Goal: Transaction & Acquisition: Book appointment/travel/reservation

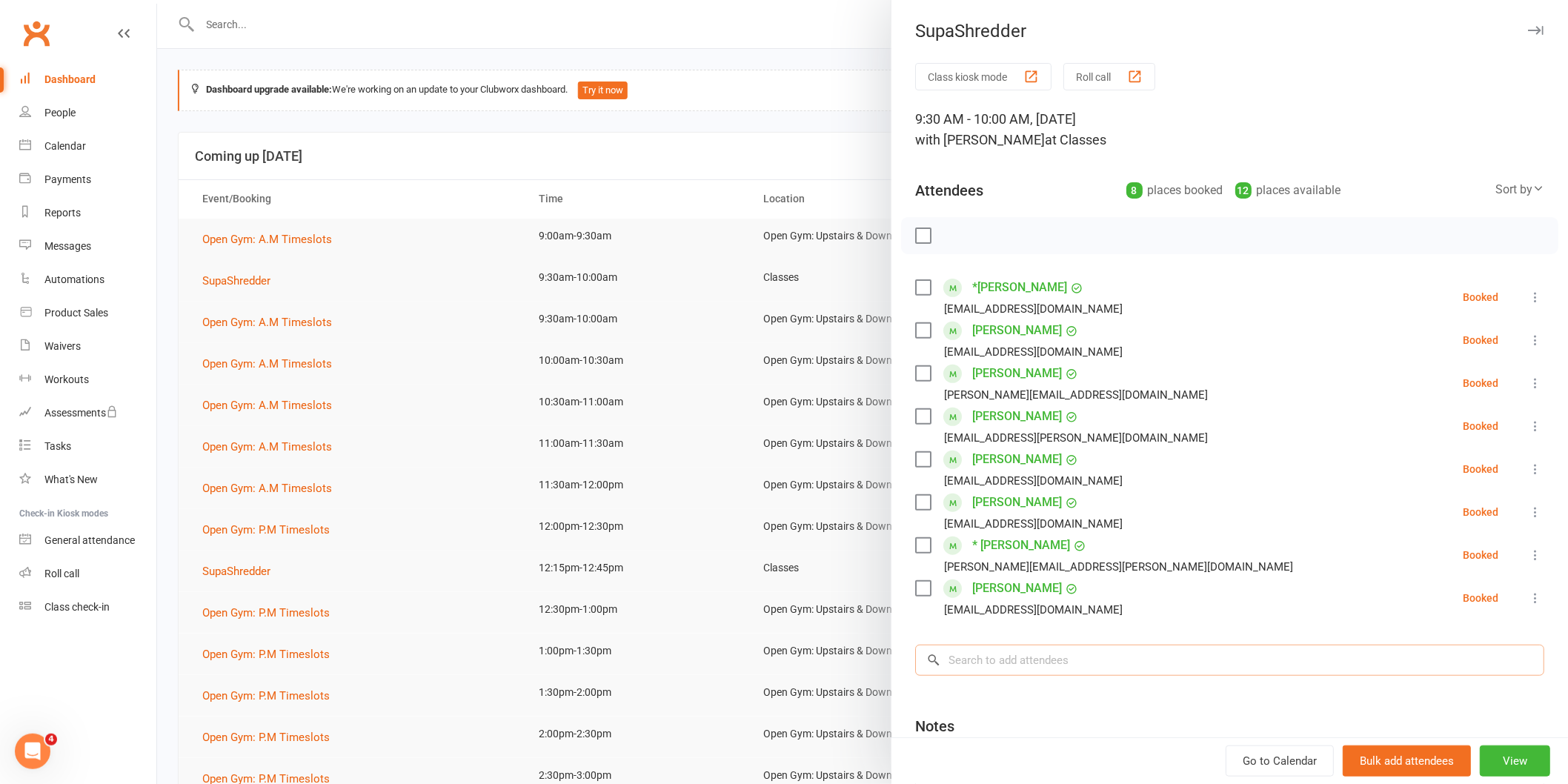
click at [987, 656] on input "search" at bounding box center [1230, 660] width 629 height 31
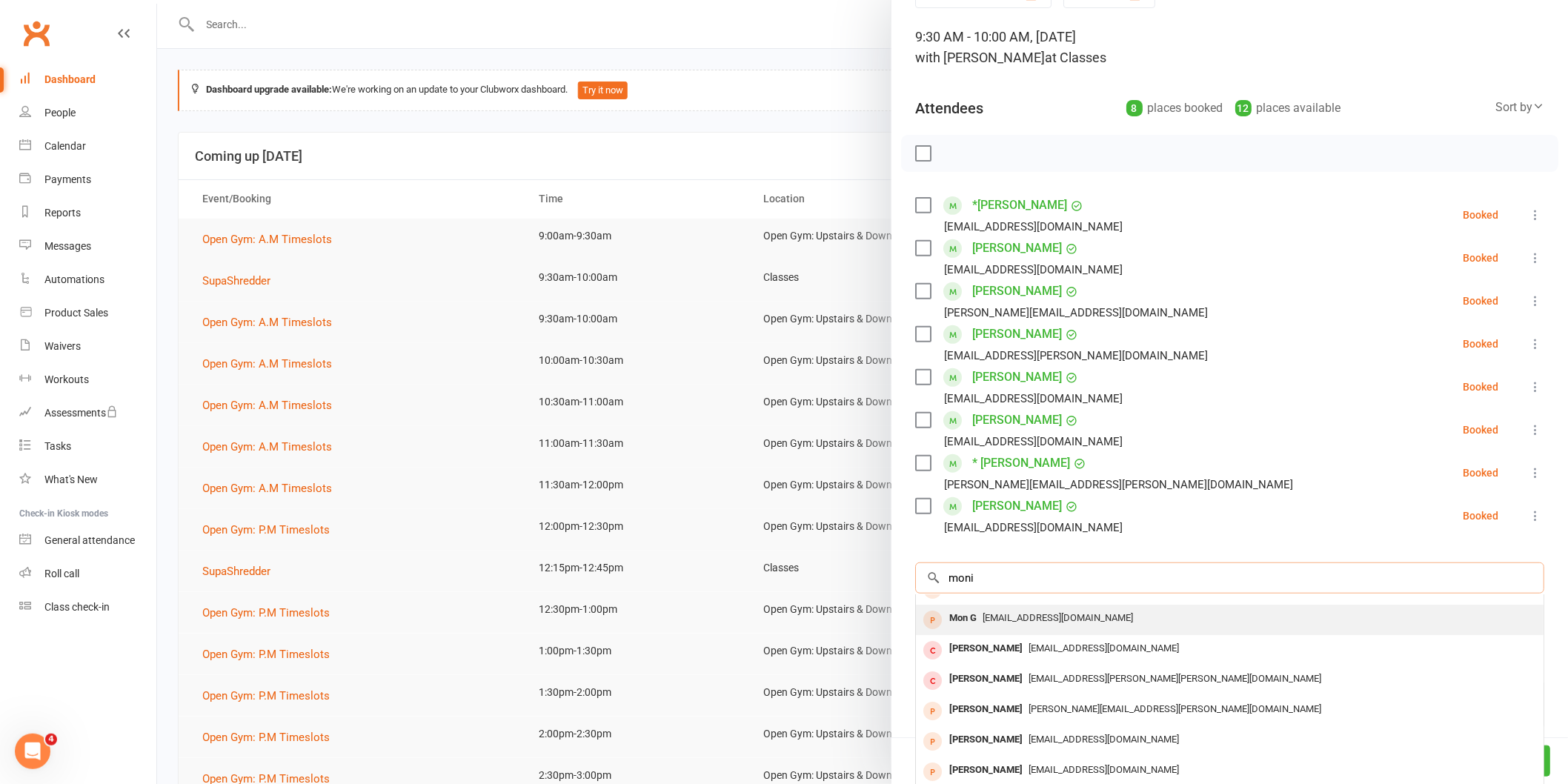
scroll to position [148, 0]
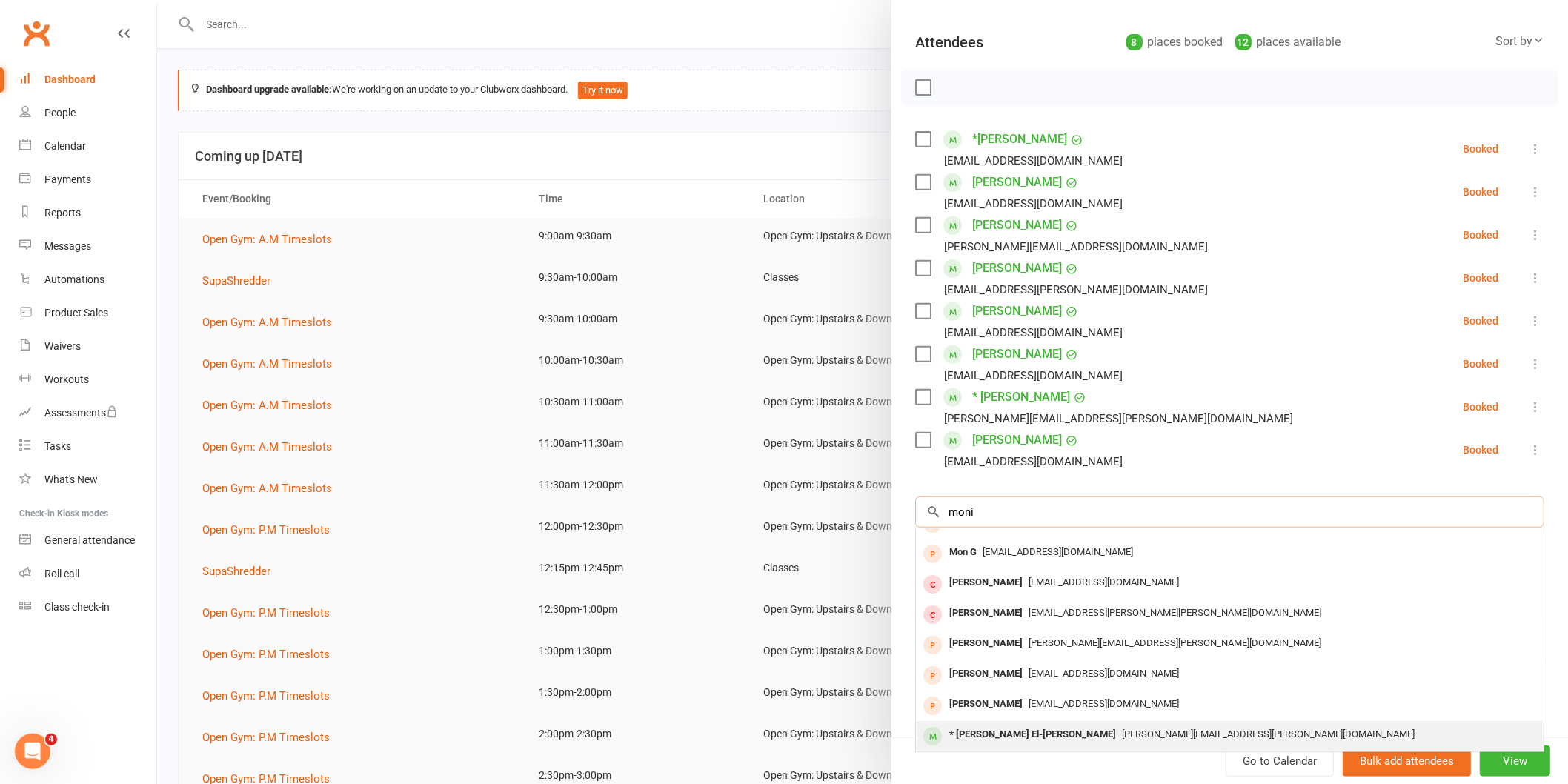
type input "moni"
click at [996, 740] on div "* [PERSON_NAME] El-[PERSON_NAME]" at bounding box center [1033, 735] width 178 height 21
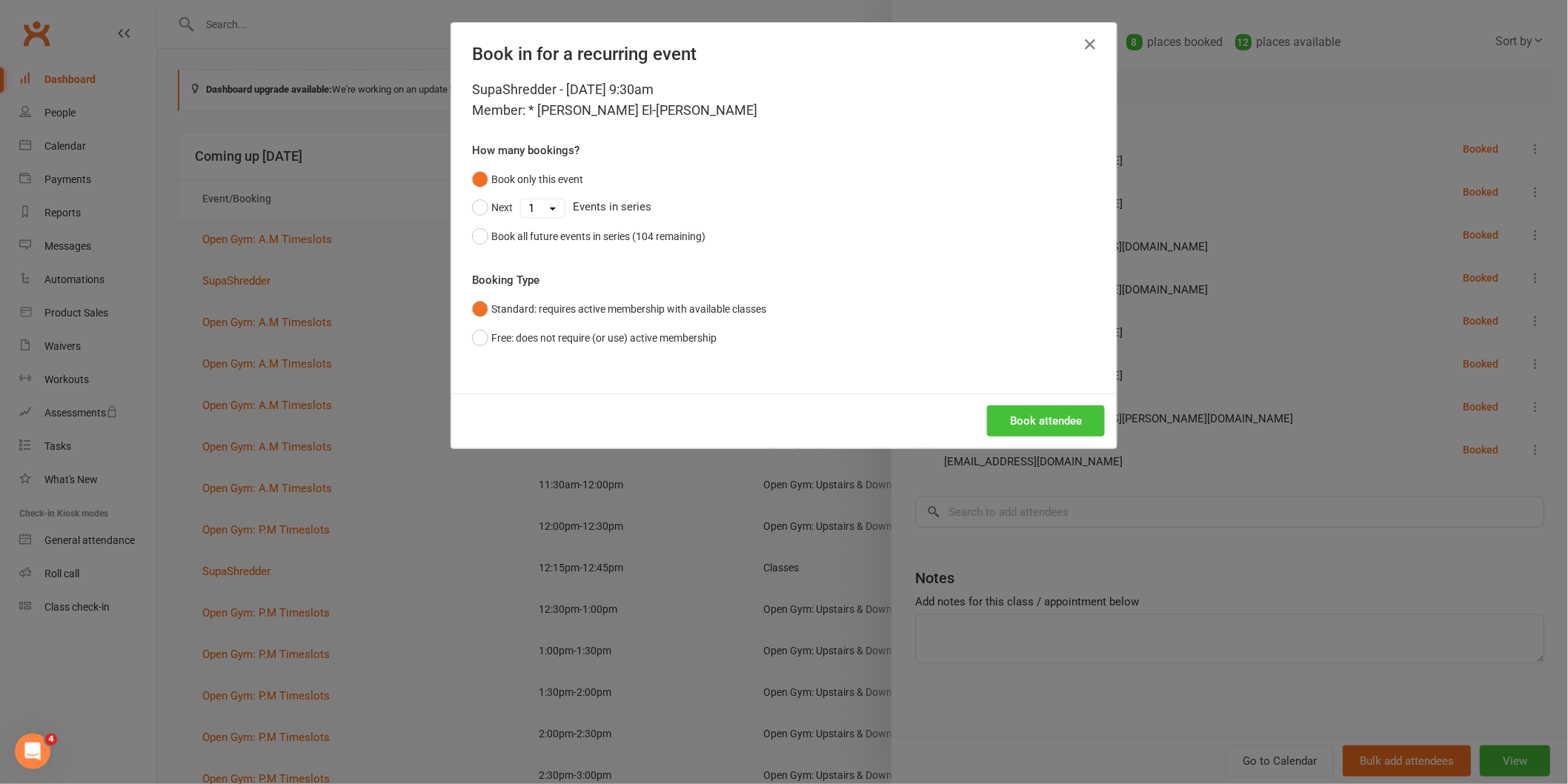
click at [1013, 413] on button "Book attendee" at bounding box center [1045, 421] width 117 height 31
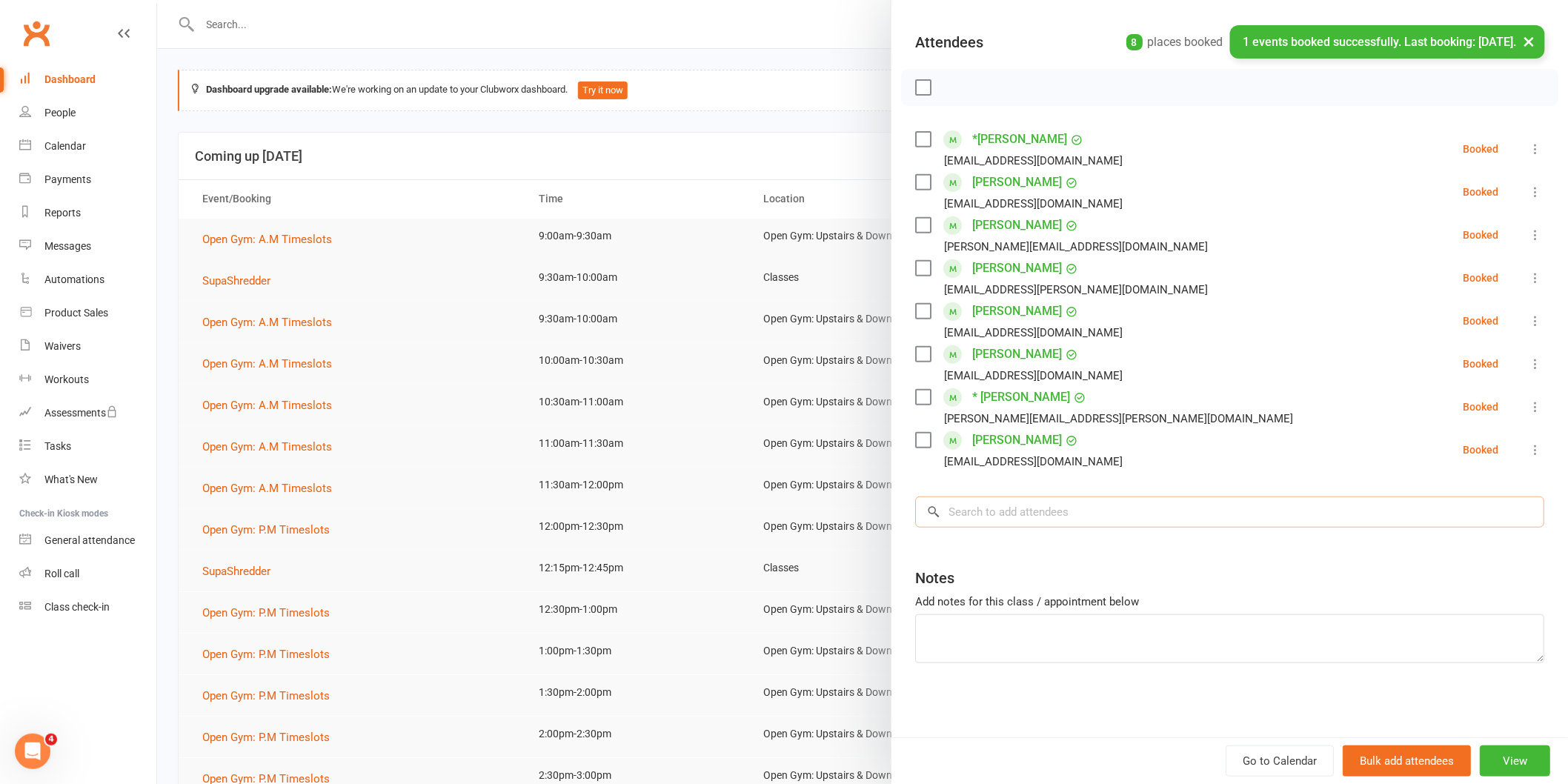
click at [1024, 505] on input "search" at bounding box center [1230, 512] width 629 height 31
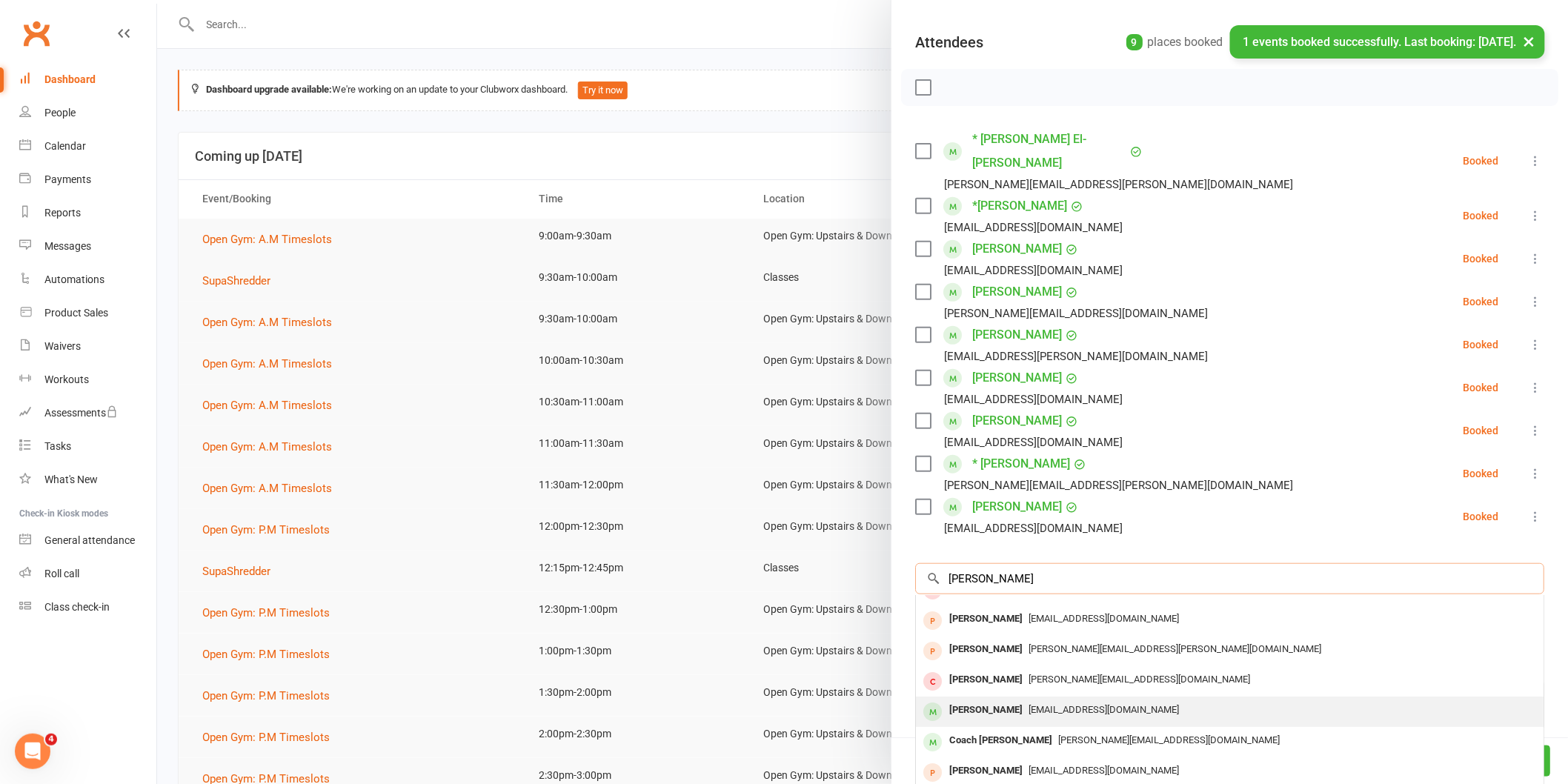
type input "[PERSON_NAME]"
click at [1279, 700] on div "[EMAIL_ADDRESS][DOMAIN_NAME]" at bounding box center [1230, 711] width 616 height 21
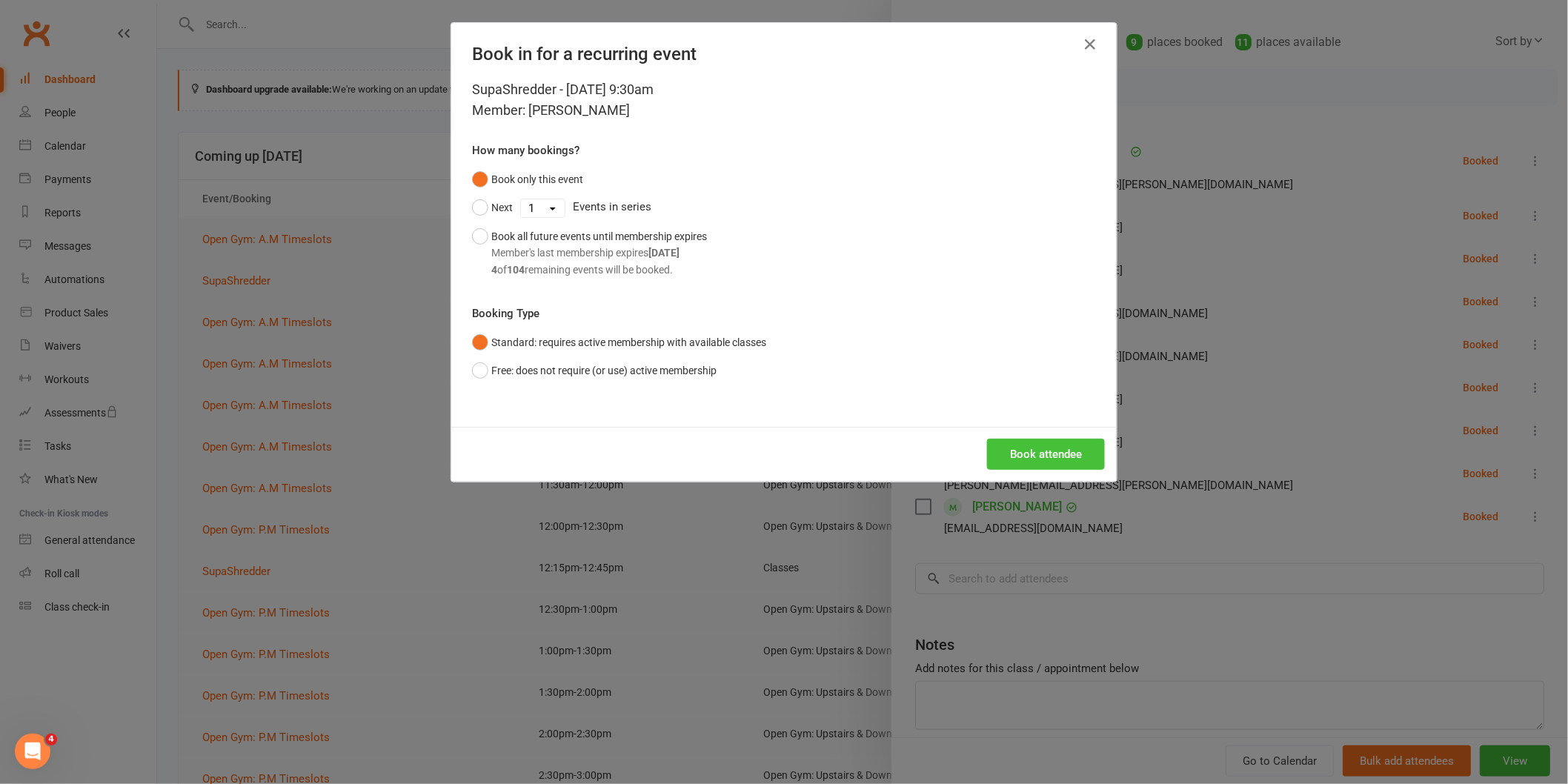
click at [1046, 458] on button "Book attendee" at bounding box center [1045, 454] width 117 height 31
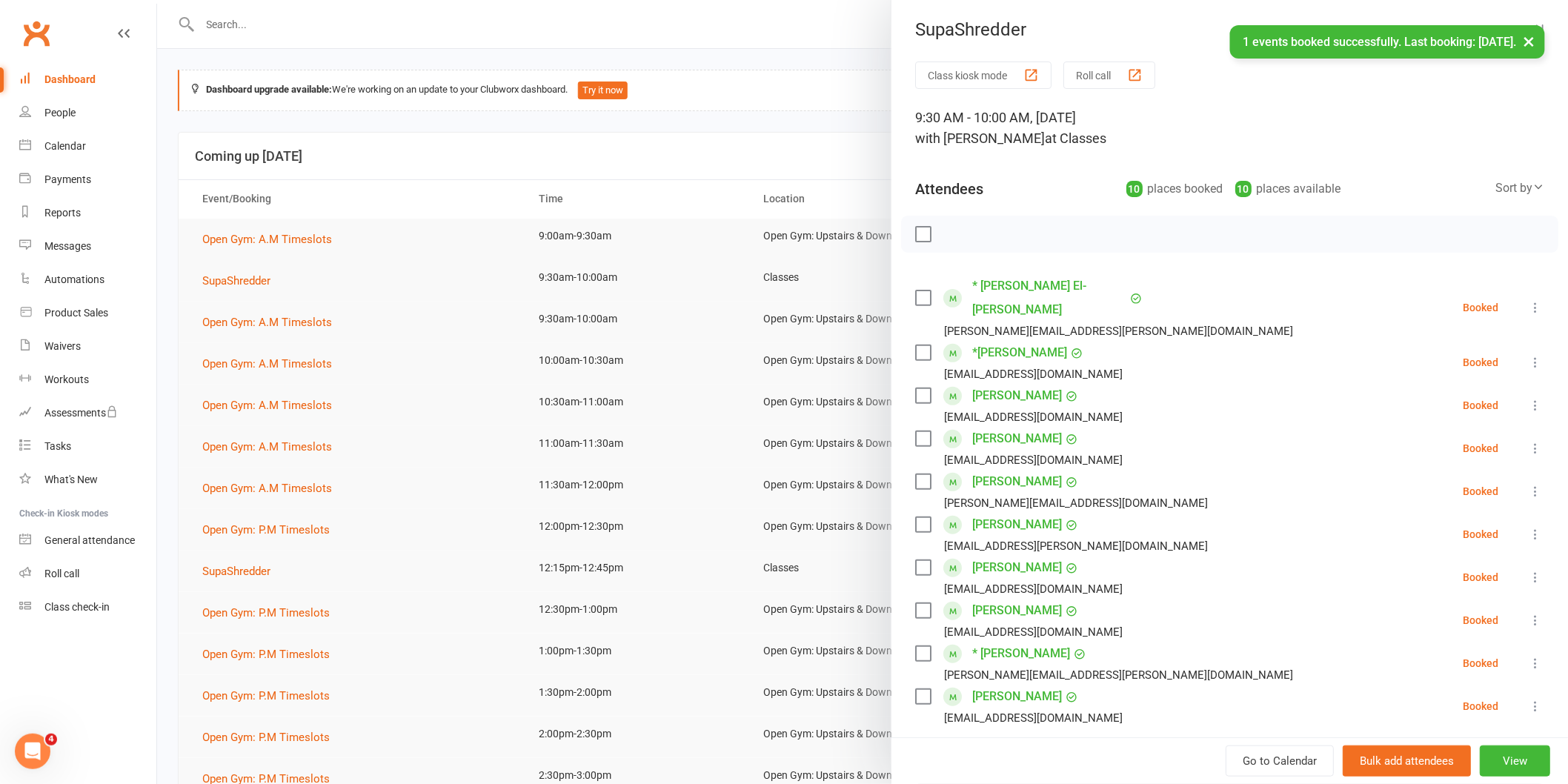
scroll to position [0, 0]
click at [917, 232] on label at bounding box center [922, 235] width 15 height 15
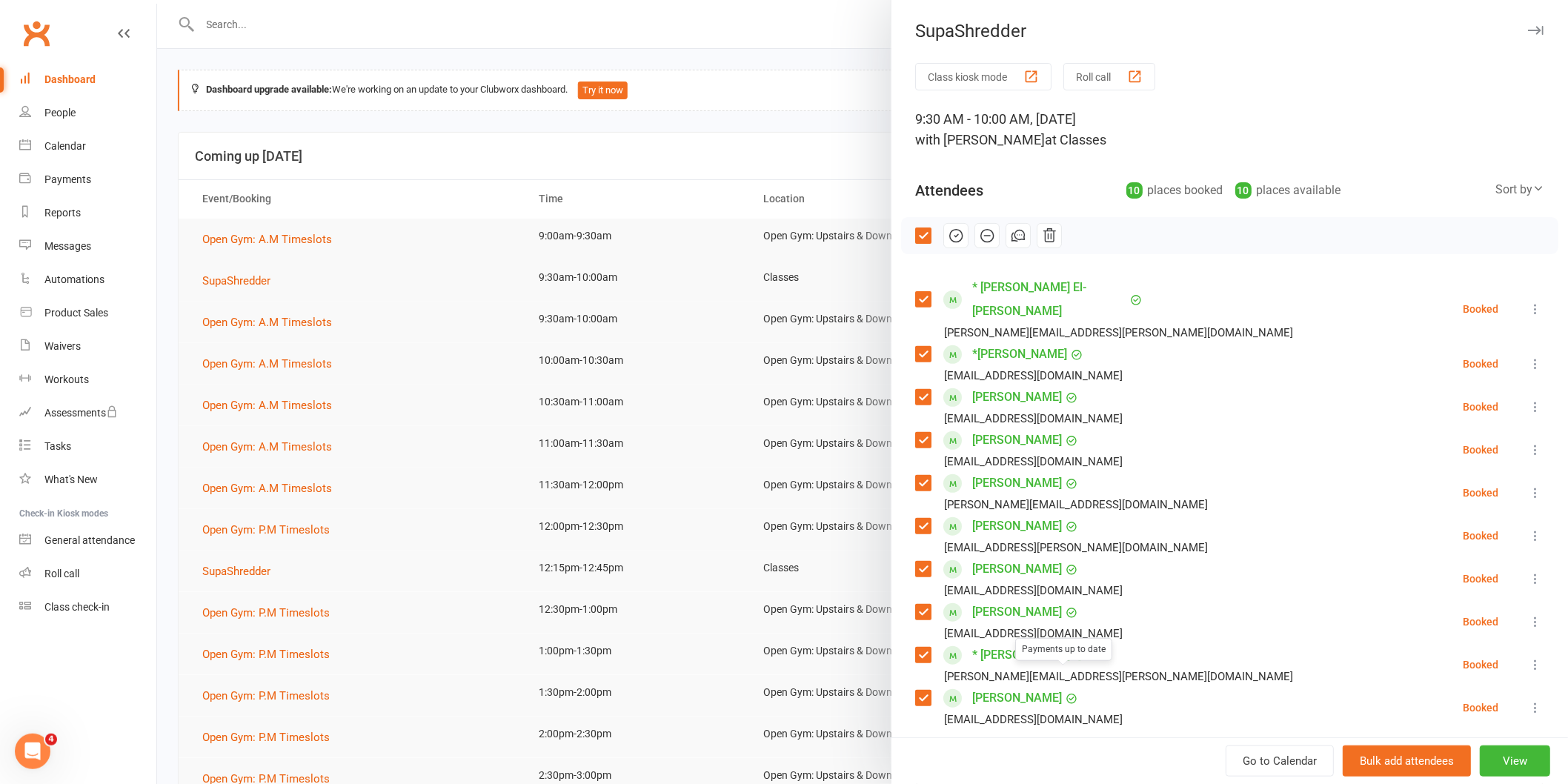
scroll to position [82, 0]
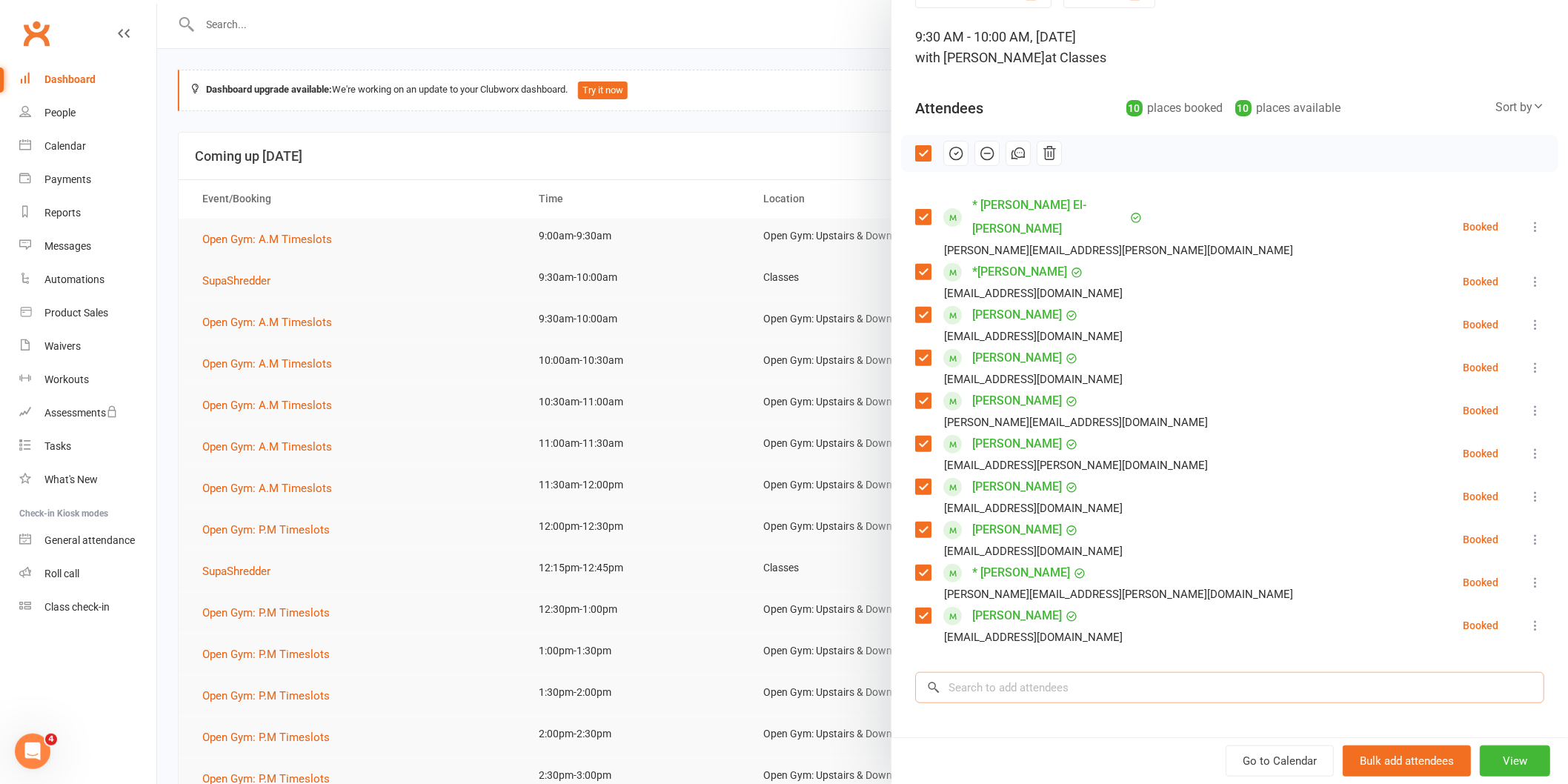
click at [962, 673] on input "search" at bounding box center [1230, 688] width 629 height 31
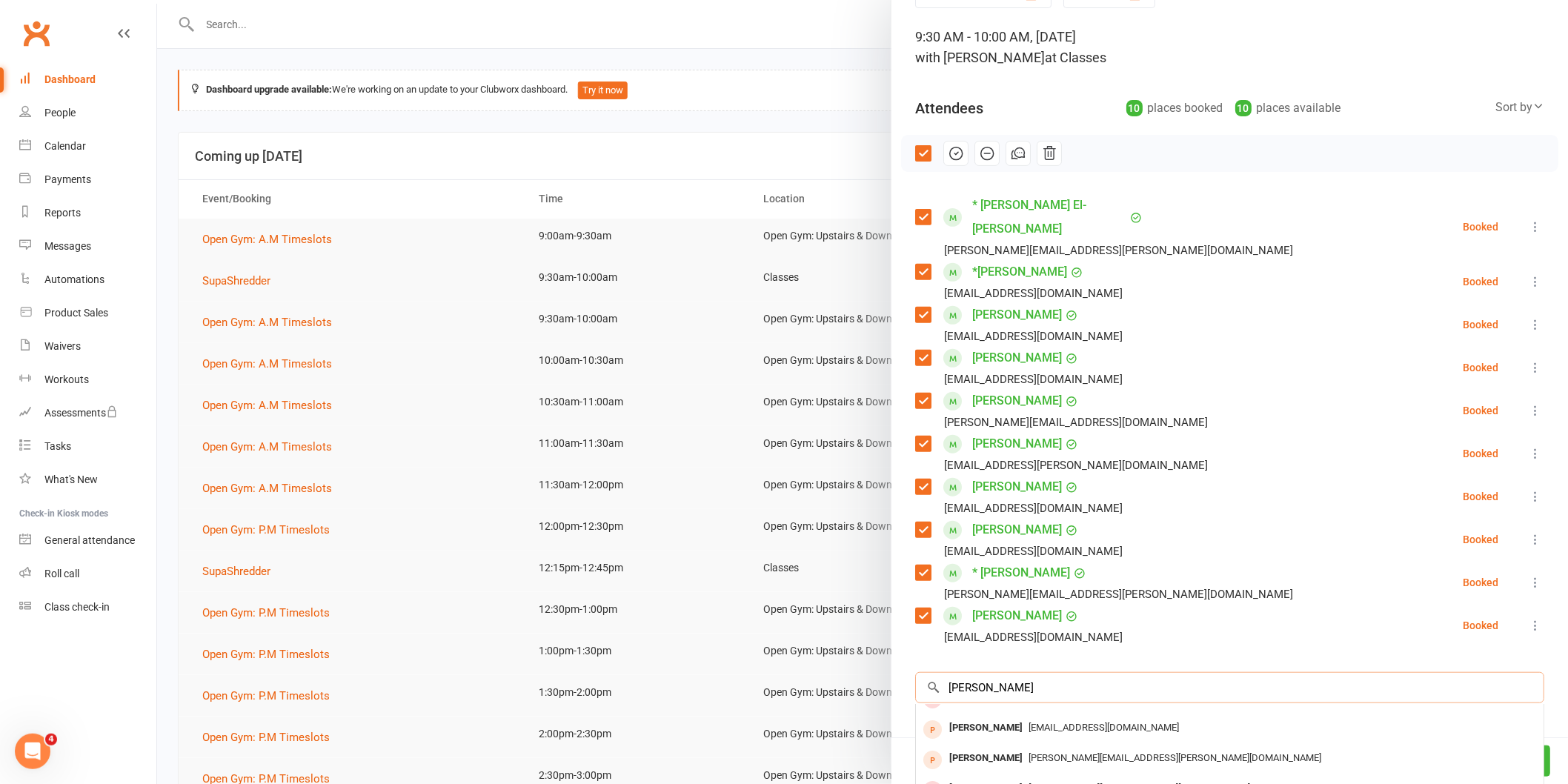
scroll to position [0, 0]
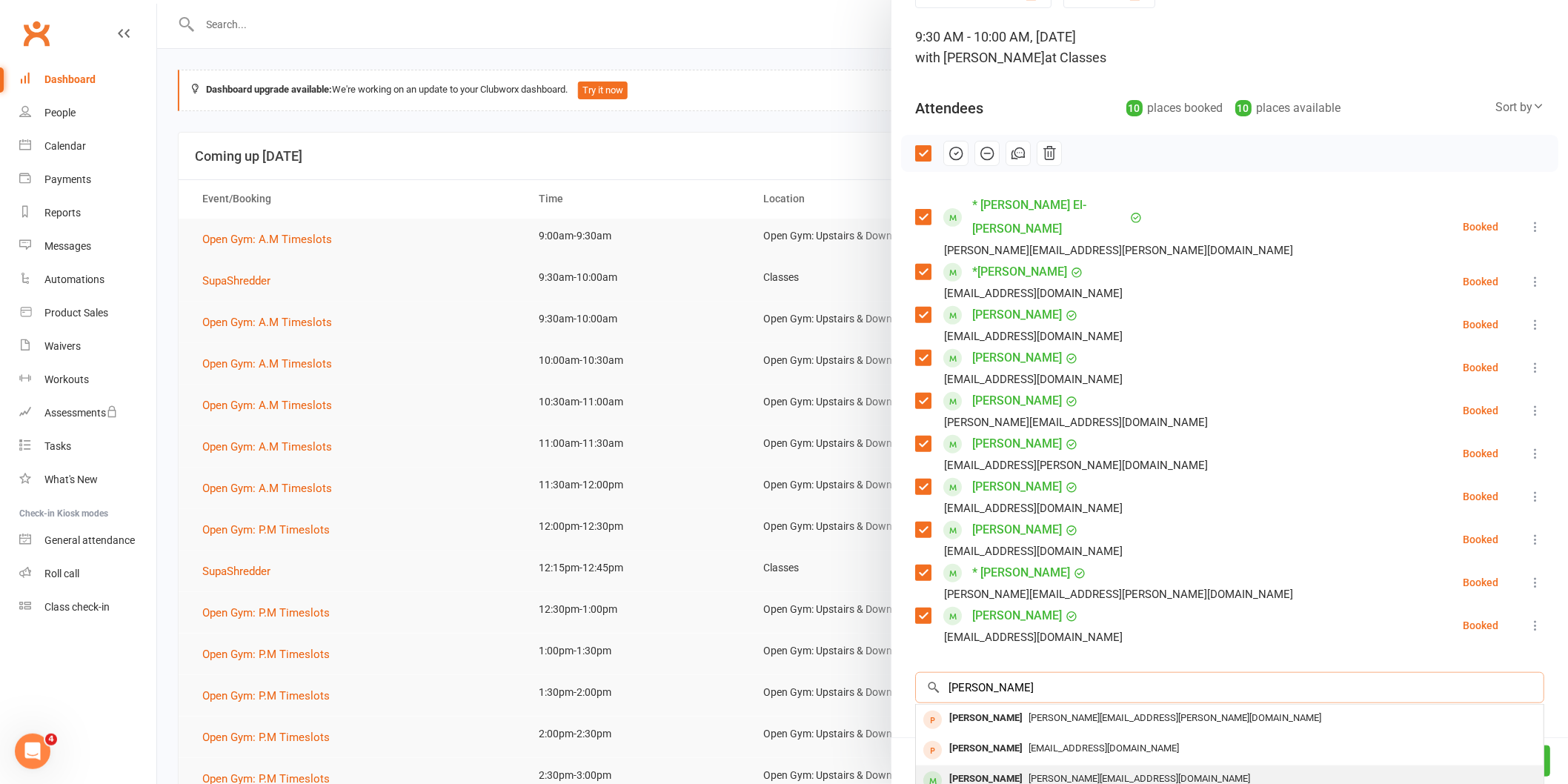
type input "[PERSON_NAME]"
click at [1000, 769] on div "[PERSON_NAME]" at bounding box center [986, 780] width 85 height 21
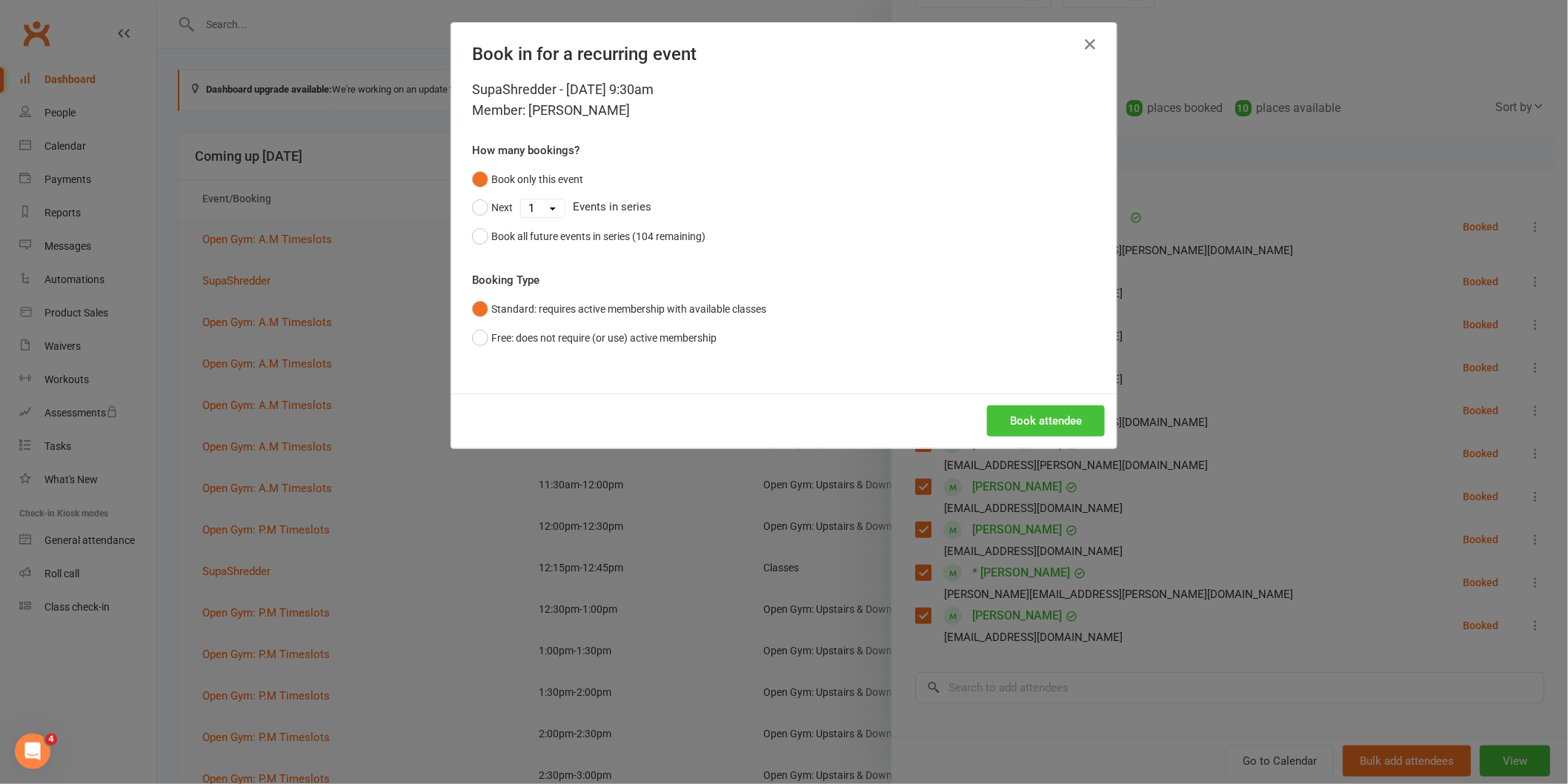
click at [1038, 427] on button "Book attendee" at bounding box center [1045, 421] width 117 height 31
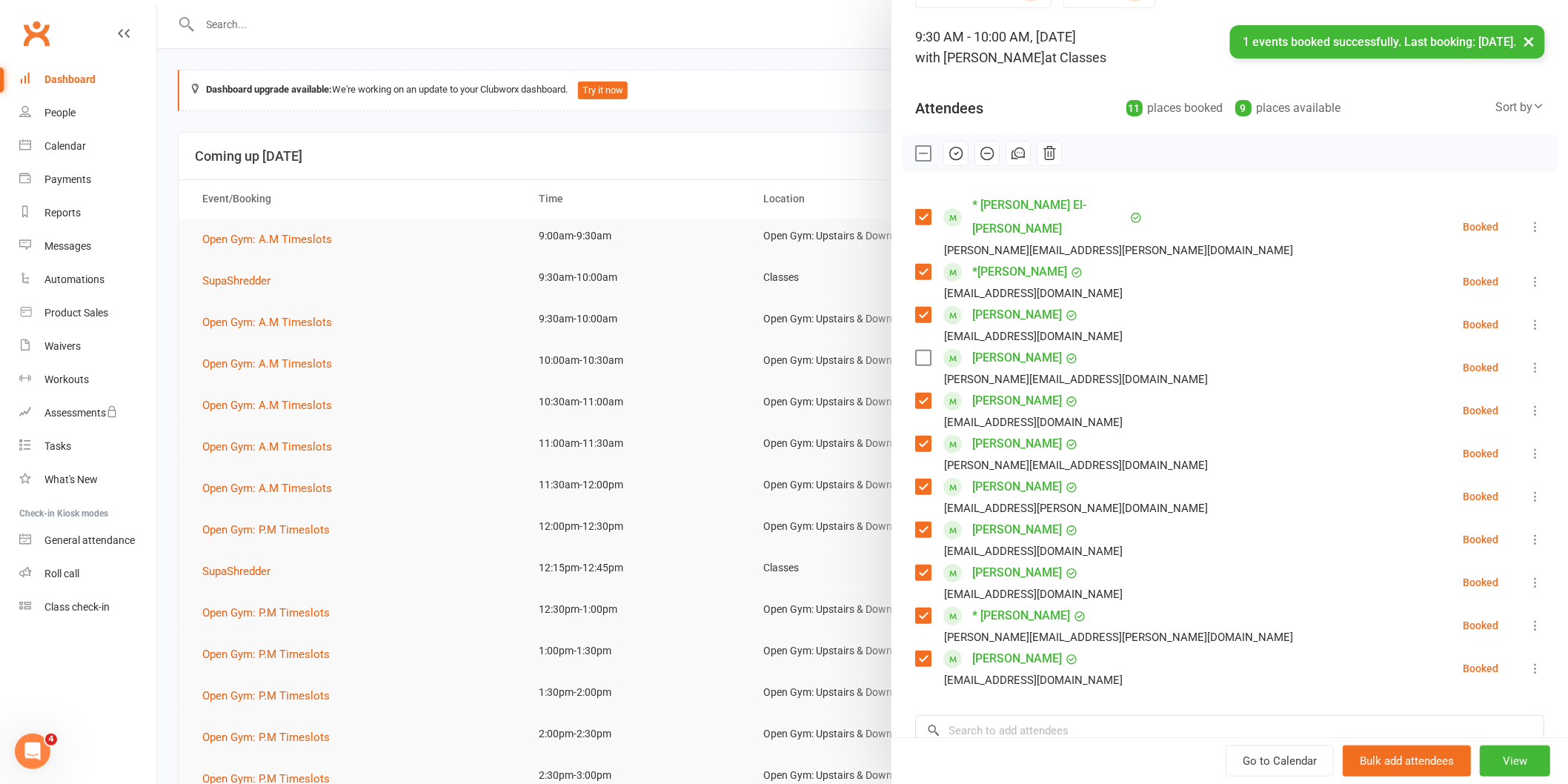
click at [915, 351] on label at bounding box center [922, 358] width 15 height 15
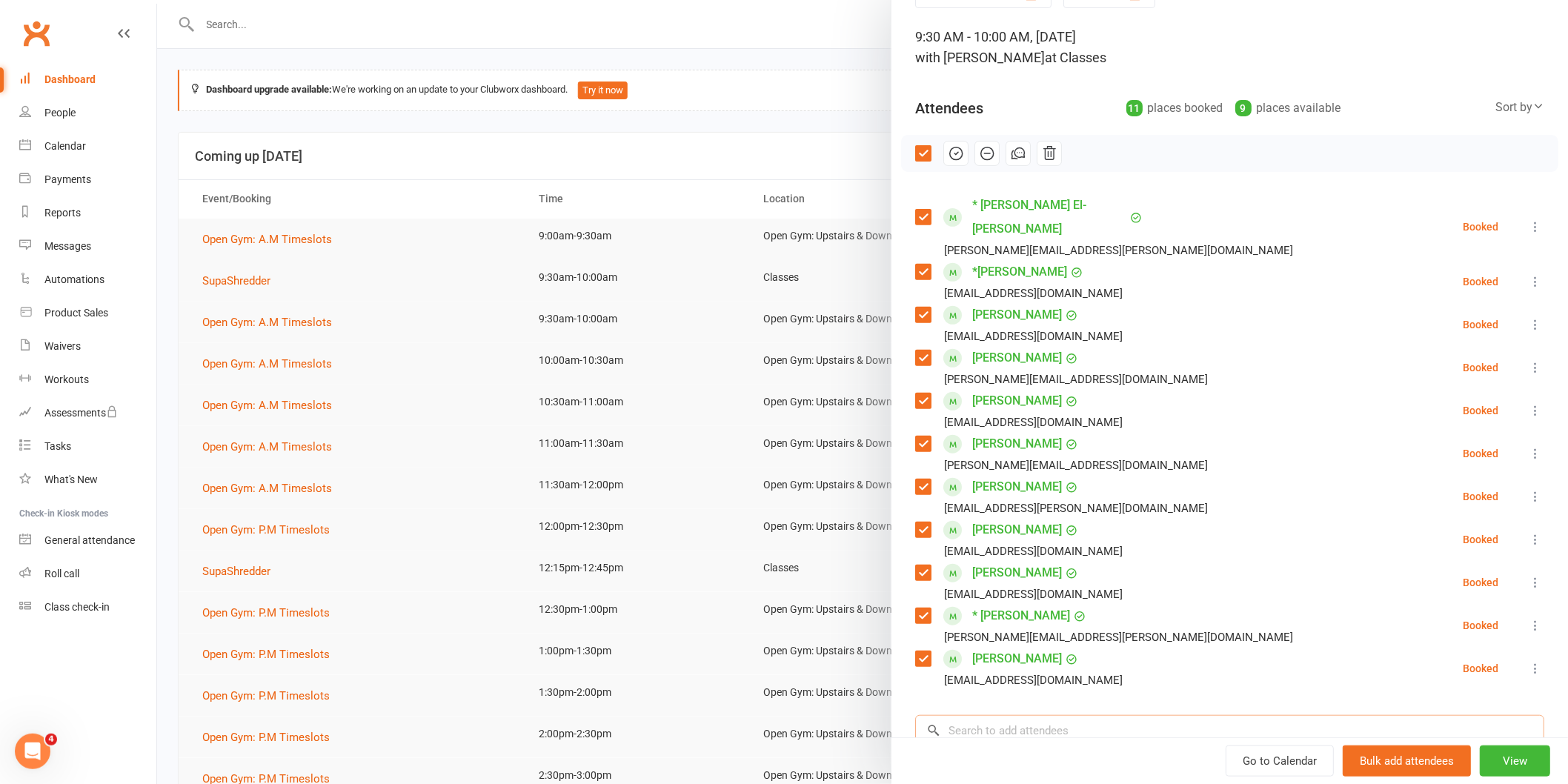
click at [1098, 715] on input "search" at bounding box center [1230, 730] width 629 height 31
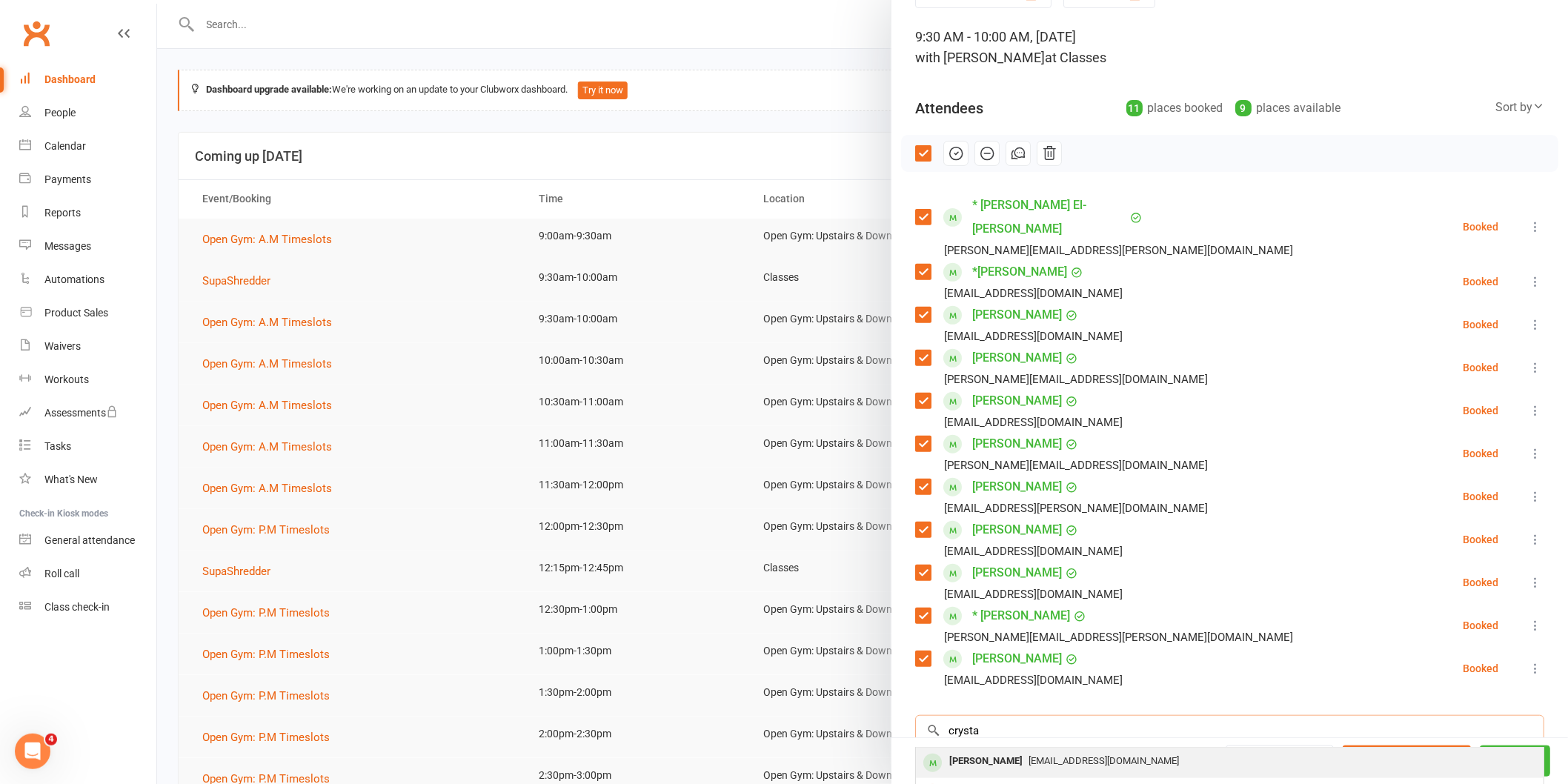
type input "crysta"
click at [1093, 756] on span "[EMAIL_ADDRESS][DOMAIN_NAME]" at bounding box center [1103, 761] width 150 height 11
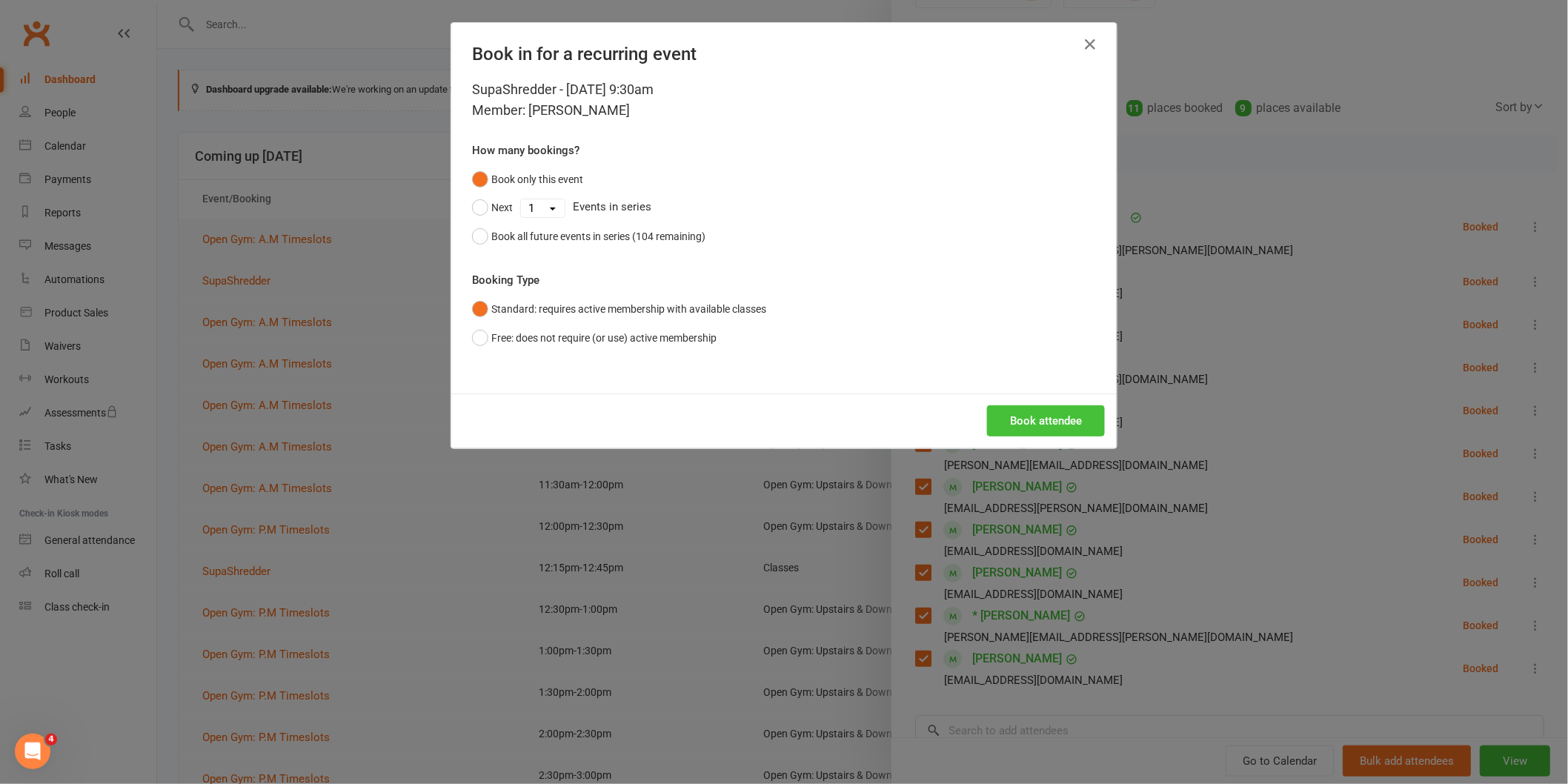
click at [1071, 413] on button "Book attendee" at bounding box center [1045, 421] width 117 height 31
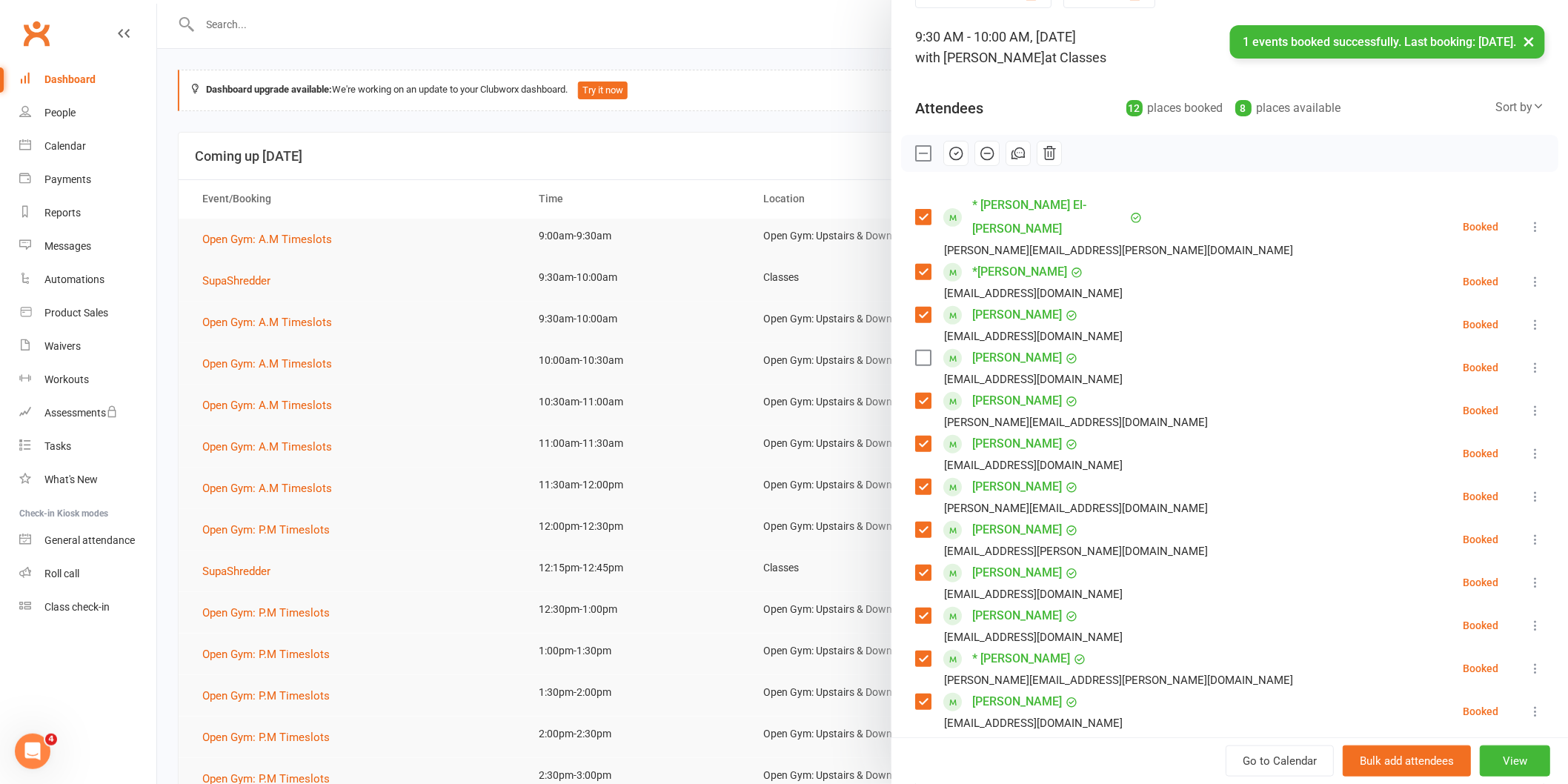
click at [917, 351] on label at bounding box center [922, 358] width 15 height 15
click at [945, 164] on button "button" at bounding box center [956, 153] width 26 height 26
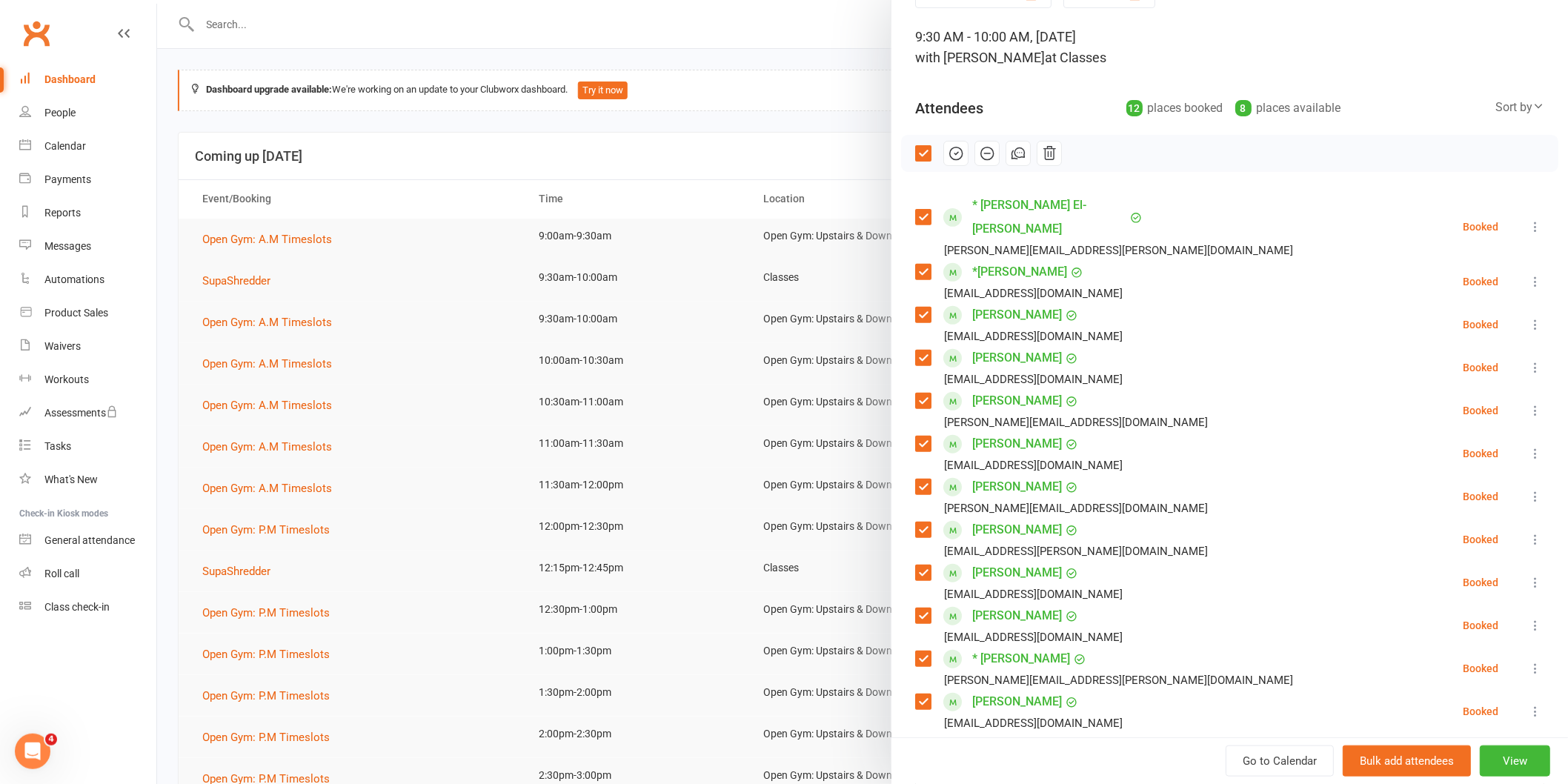
click at [616, 152] on div at bounding box center [862, 392] width 1411 height 784
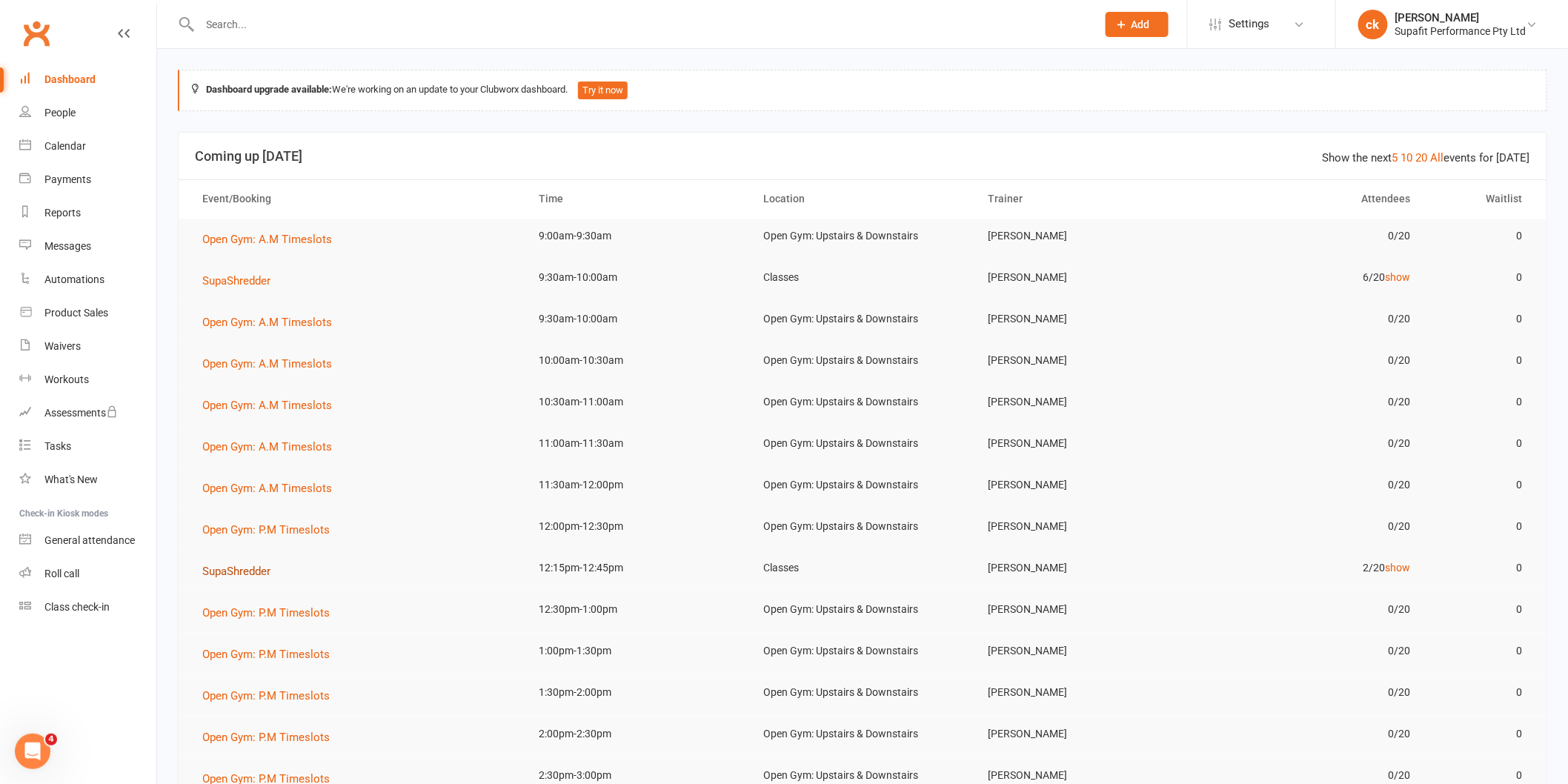
click at [254, 569] on span "SupaShredder" at bounding box center [236, 571] width 68 height 13
